Goal: Information Seeking & Learning: Learn about a topic

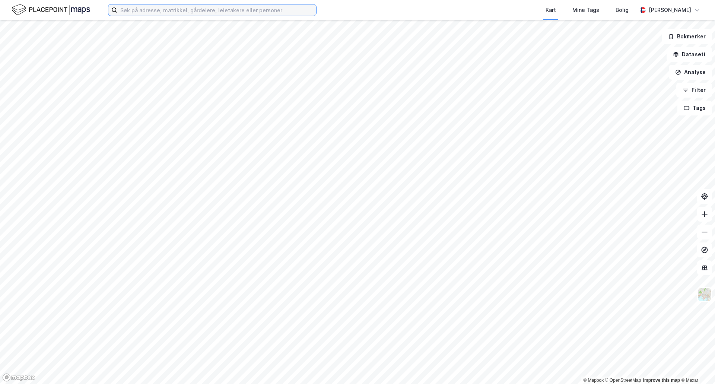
click at [284, 6] on input at bounding box center [216, 9] width 199 height 11
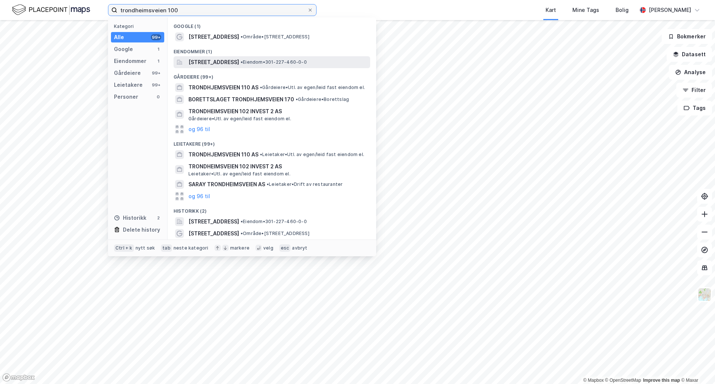
type input "trondheimsveien 100"
click at [239, 63] on span "[STREET_ADDRESS]" at bounding box center [213, 62] width 51 height 9
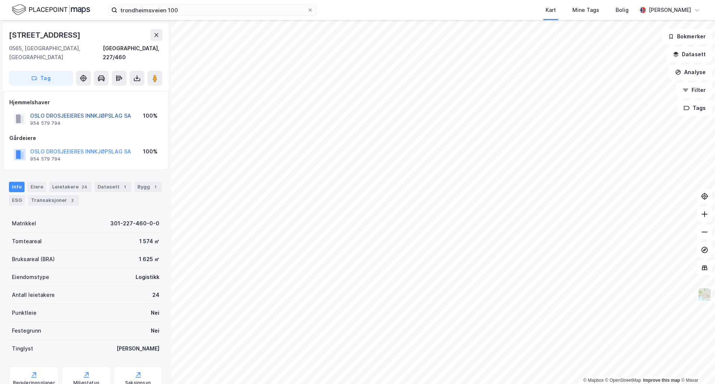
click at [0, 0] on button "OSLO DROSJEEIERES INNKJØPSLAG SA" at bounding box center [0, 0] width 0 height 0
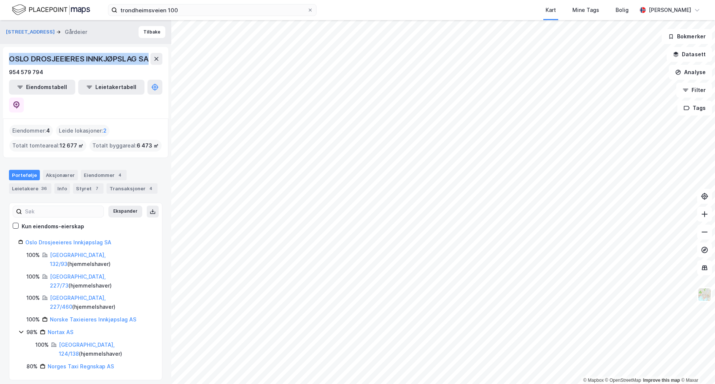
drag, startPoint x: 22, startPoint y: 72, endPoint x: 5, endPoint y: 64, distance: 18.3
click at [5, 64] on div "OSLO DROSJEEIERES INNKJØPSLAG SA 954 579 794 Eiendomstabell Leietakertabell" at bounding box center [85, 83] width 165 height 72
copy div "OSLO DROSJEEIERES INNKJØPSLAG SA"
click at [38, 187] on div "Leietakere 36" at bounding box center [30, 188] width 42 height 10
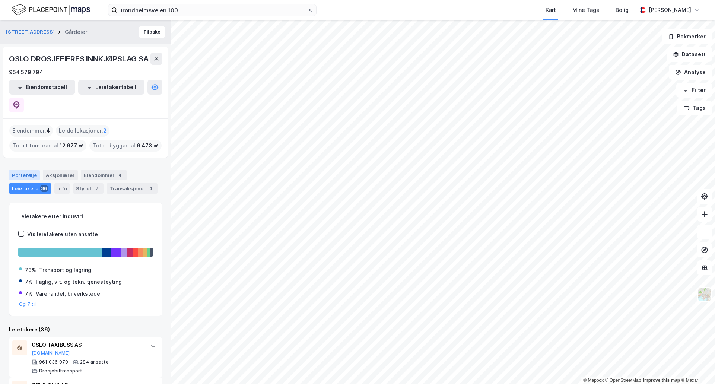
click at [23, 170] on div "Portefølje" at bounding box center [24, 175] width 31 height 10
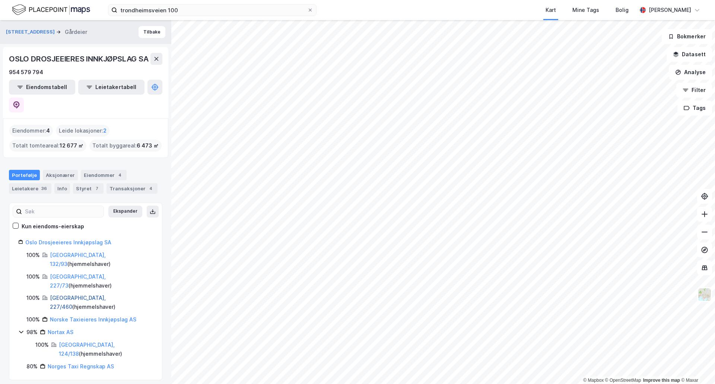
click at [72, 295] on link "[GEOGRAPHIC_DATA], 227/460" at bounding box center [78, 302] width 56 height 15
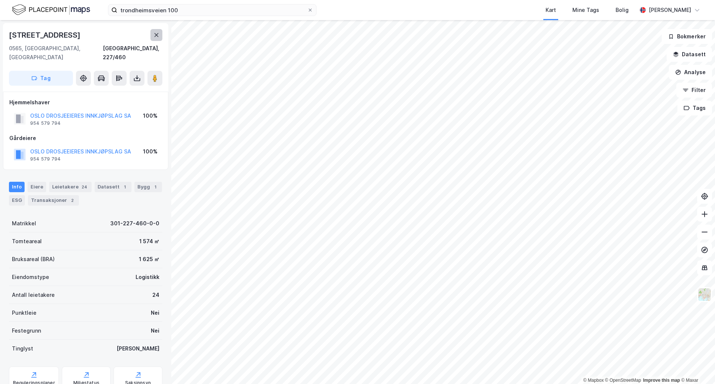
click at [157, 31] on button at bounding box center [156, 35] width 12 height 12
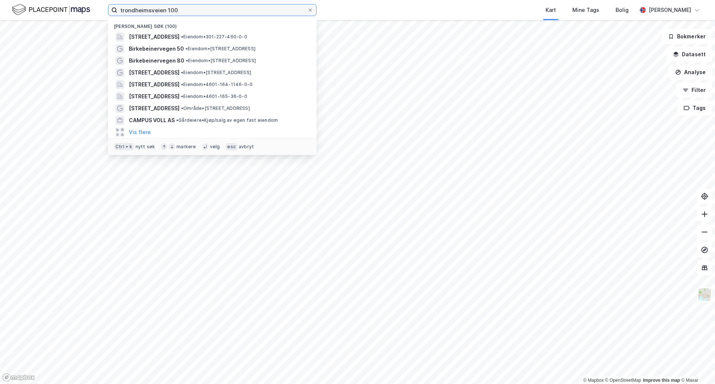
click at [185, 9] on input "trondheimsveien 100" at bounding box center [212, 9] width 190 height 11
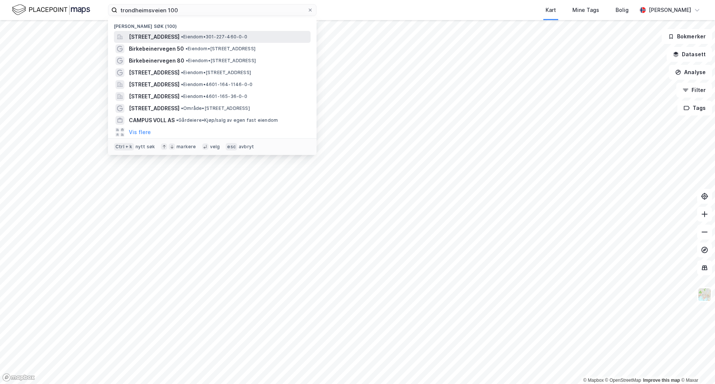
click at [179, 37] on span "[STREET_ADDRESS]" at bounding box center [154, 36] width 51 height 9
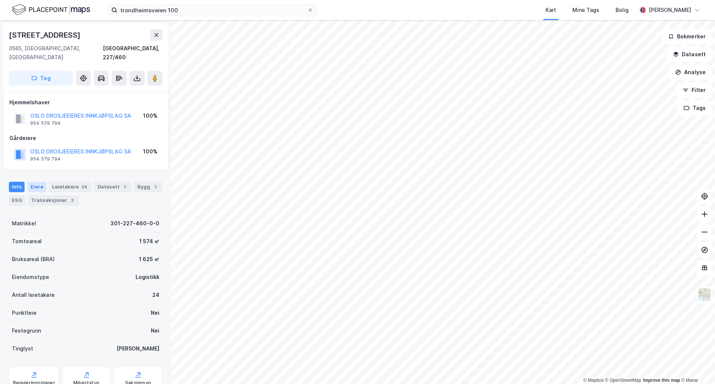
click at [32, 182] on div "Eiere" at bounding box center [37, 187] width 19 height 10
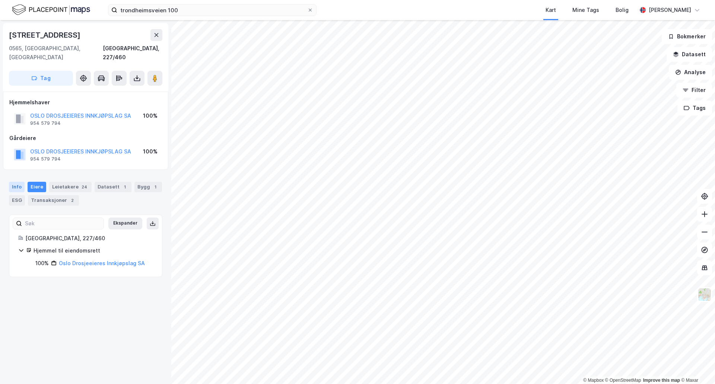
click at [22, 182] on div "Info" at bounding box center [17, 187] width 16 height 10
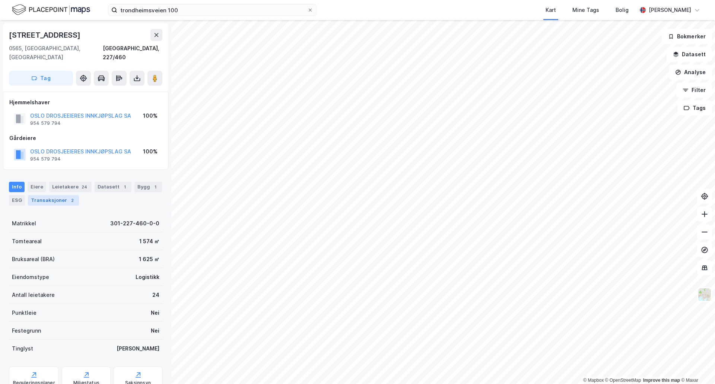
click at [45, 195] on div "Transaksjoner 2" at bounding box center [53, 200] width 51 height 10
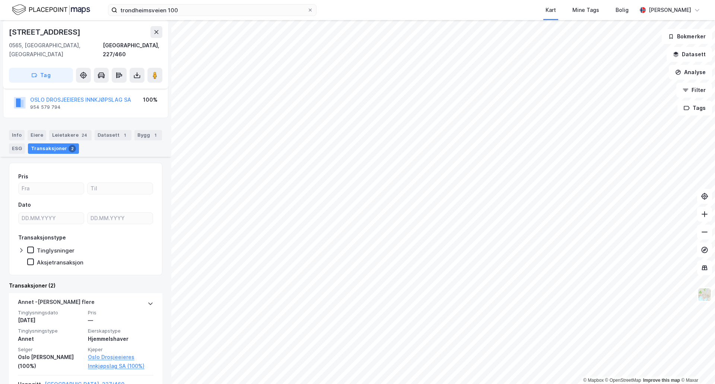
scroll to position [51, 0]
click at [96, 131] on div "Datasett 1" at bounding box center [113, 136] width 37 height 10
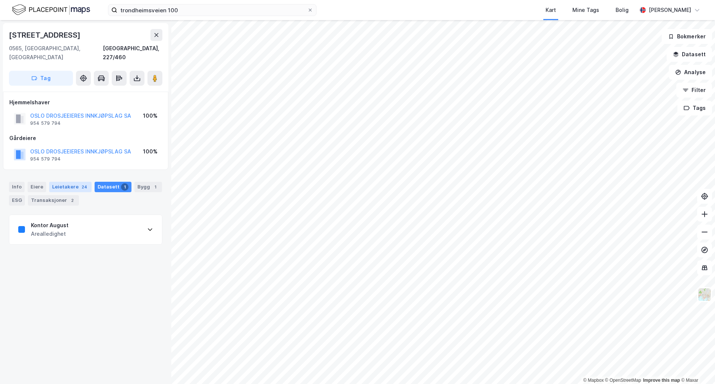
click at [61, 182] on div "Leietakere 24" at bounding box center [70, 187] width 42 height 10
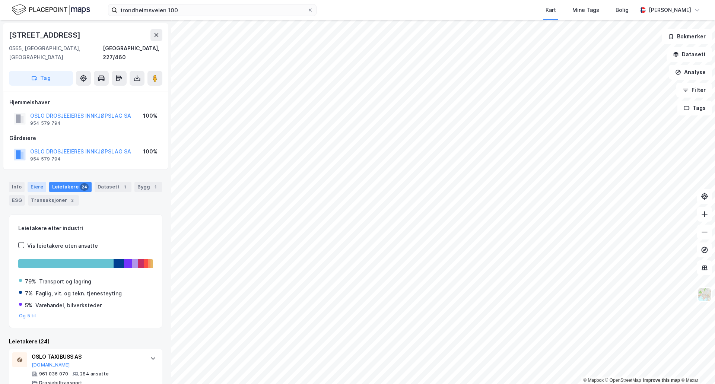
click at [37, 182] on div "Eiere" at bounding box center [37, 187] width 19 height 10
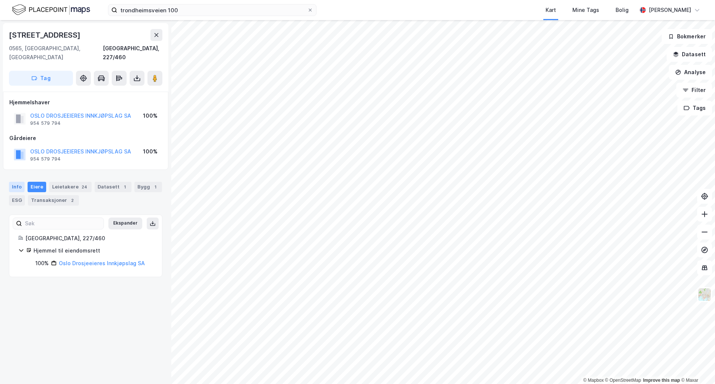
click at [18, 182] on div "Info" at bounding box center [17, 187] width 16 height 10
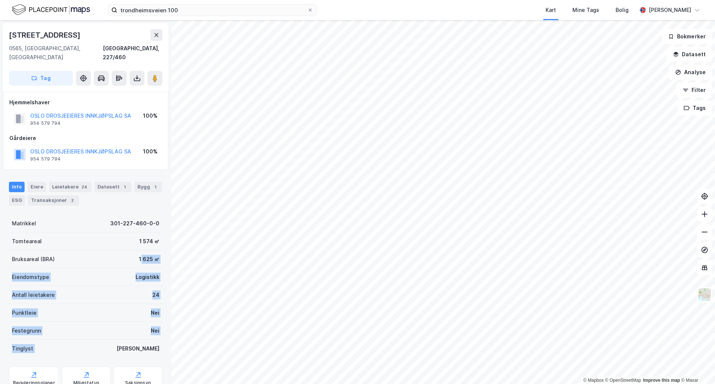
drag, startPoint x: 136, startPoint y: 255, endPoint x: 133, endPoint y: 335, distance: 79.7
click at [133, 335] on div "Matrikkel 301-227-460-0-0 Tomteareal 1 574 ㎡ Bruksareal (BRA) 1 625 ㎡ Eiendomst…" at bounding box center [85, 286] width 153 height 143
click at [134, 340] on div "Tinglyst Ja" at bounding box center [85, 349] width 153 height 18
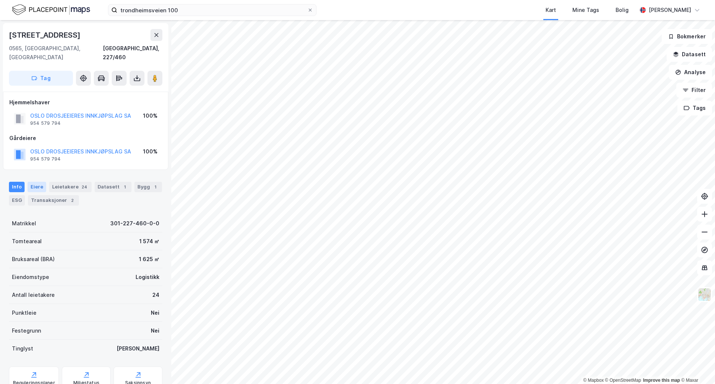
click at [32, 182] on div "Eiere" at bounding box center [37, 187] width 19 height 10
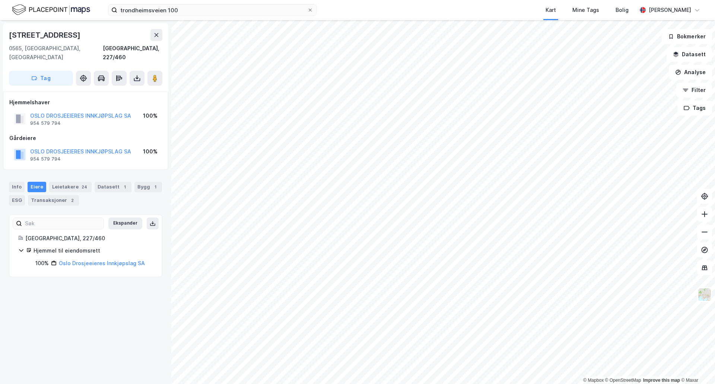
click at [47, 182] on div "Info [PERSON_NAME] 24 Datasett 1 Bygg 1 ESG Transaksjoner 2" at bounding box center [85, 194] width 153 height 24
click at [109, 182] on div "Datasett 1" at bounding box center [113, 187] width 37 height 10
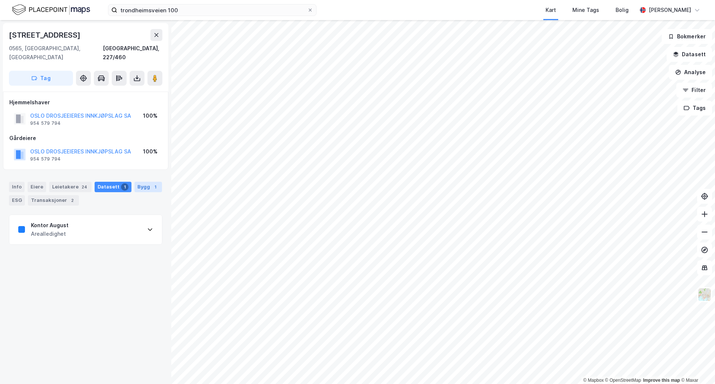
click at [137, 182] on div "Bygg 1" at bounding box center [148, 187] width 28 height 10
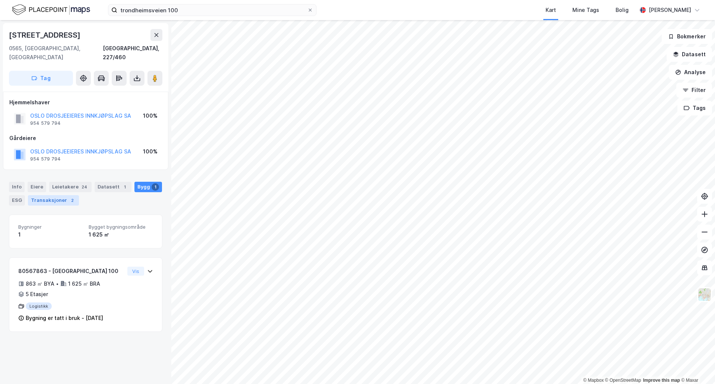
click at [58, 195] on div "Transaksjoner 2" at bounding box center [53, 200] width 51 height 10
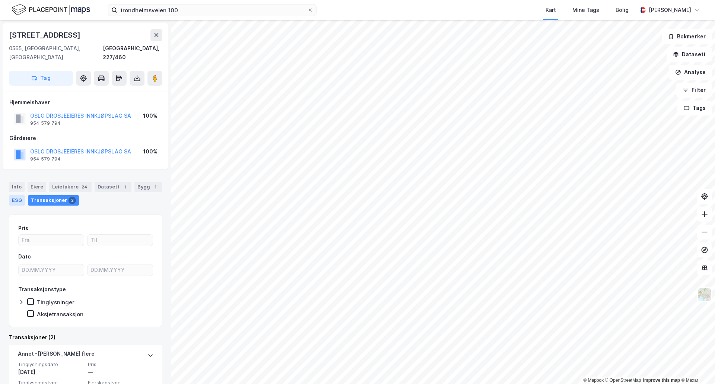
click at [21, 195] on div "ESG" at bounding box center [17, 200] width 16 height 10
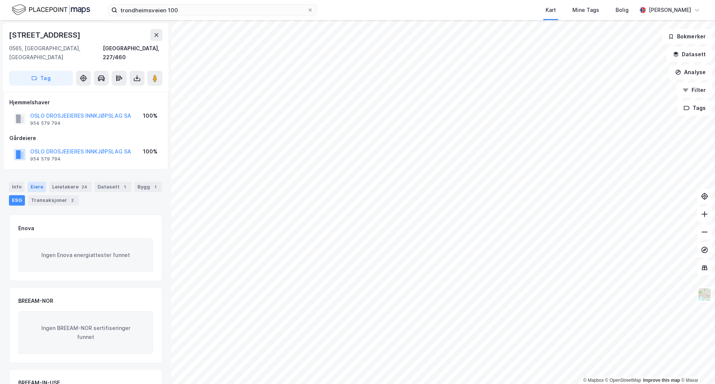
click at [38, 182] on div "Eiere" at bounding box center [37, 187] width 19 height 10
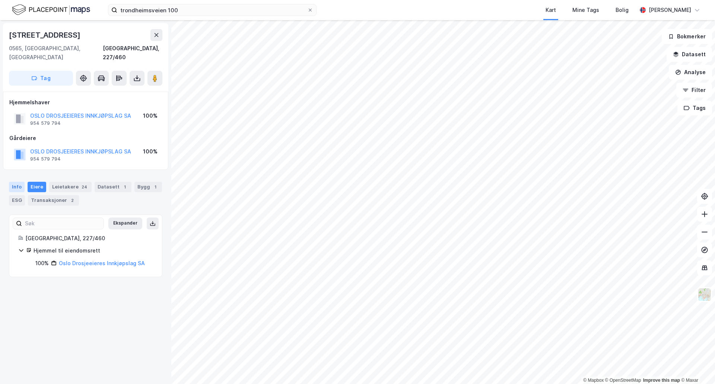
click at [23, 182] on div "Info" at bounding box center [17, 187] width 16 height 10
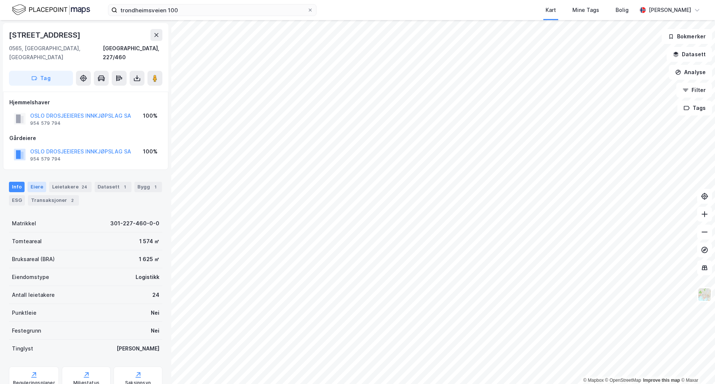
click at [41, 182] on div "Eiere" at bounding box center [37, 187] width 19 height 10
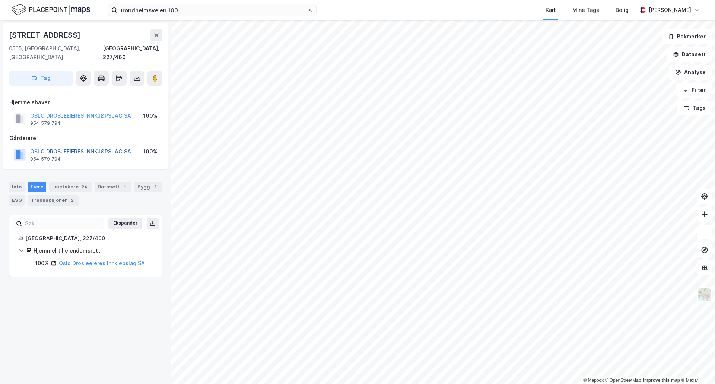
click at [0, 0] on button "OSLO DROSJEEIERES INNKJØPSLAG SA" at bounding box center [0, 0] width 0 height 0
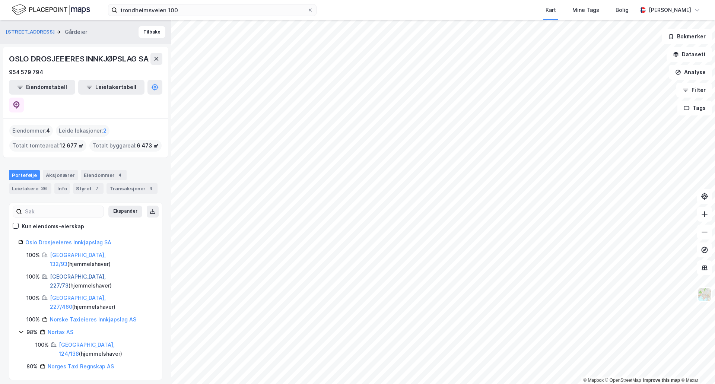
click at [61, 273] on link "[GEOGRAPHIC_DATA], 227/73" at bounding box center [78, 280] width 56 height 15
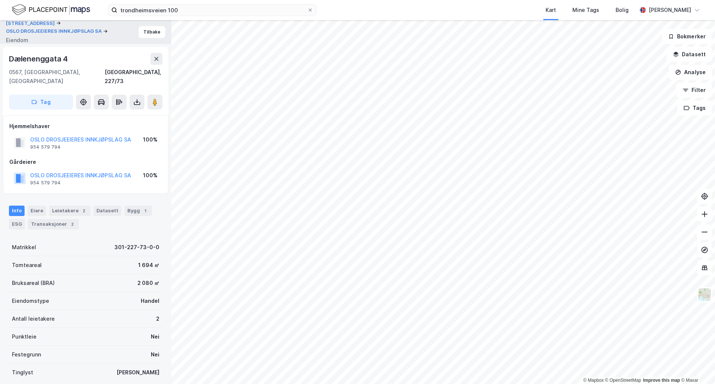
scroll to position [1, 0]
click at [155, 54] on button at bounding box center [156, 58] width 12 height 12
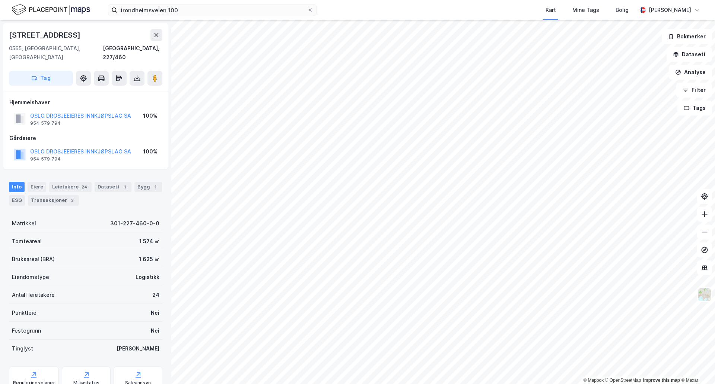
scroll to position [1, 0]
click at [0, 0] on button "OSLO DROSJEEIERES INNKJØPSLAG SA" at bounding box center [0, 0] width 0 height 0
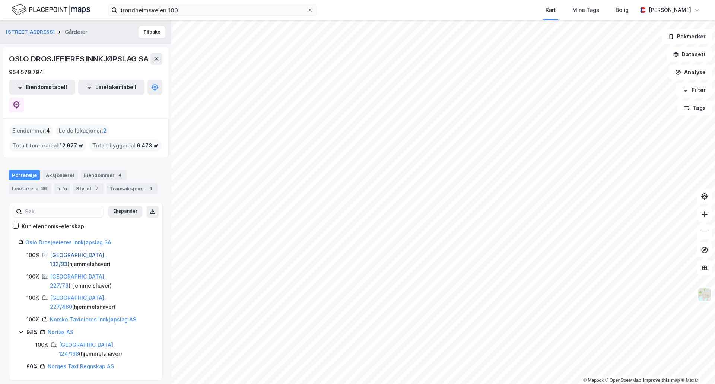
click at [64, 252] on link "[GEOGRAPHIC_DATA], 132/93" at bounding box center [78, 259] width 56 height 15
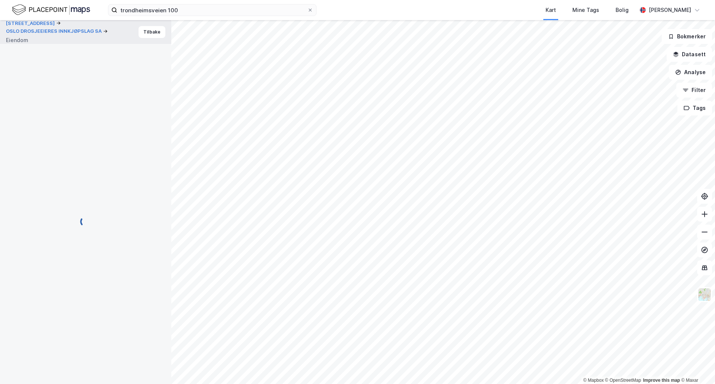
scroll to position [1, 0]
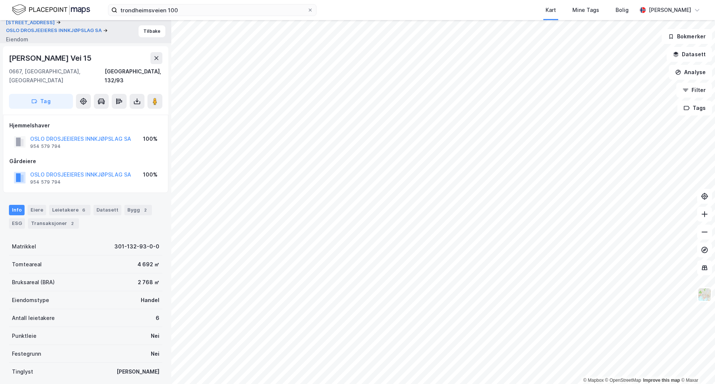
click at [52, 58] on div "[PERSON_NAME] Vei 15" at bounding box center [51, 58] width 84 height 12
copy div "[PERSON_NAME] Vei 15"
